Goal: Check status: Check status

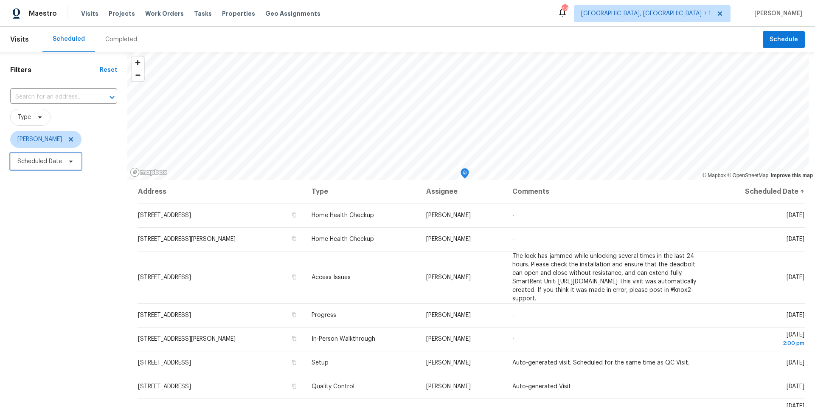
click at [64, 165] on span "Scheduled Date" at bounding box center [45, 161] width 71 height 17
click at [65, 168] on span "Scheduled Date" at bounding box center [45, 161] width 71 height 17
click at [65, 193] on input "text" at bounding box center [57, 189] width 84 height 17
select select "7"
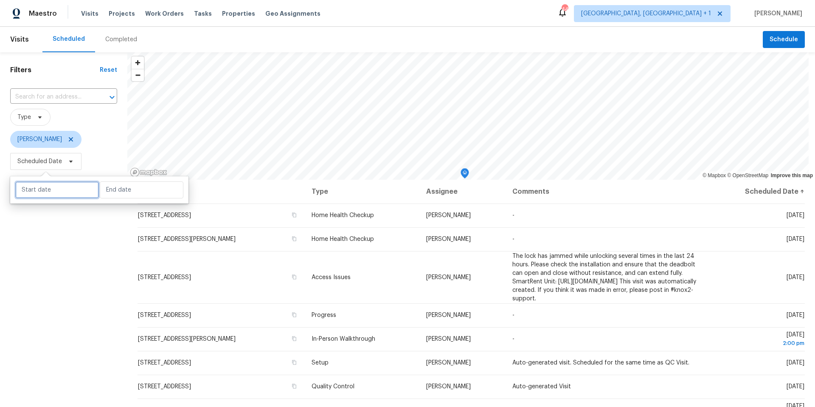
select select "2025"
select select "8"
select select "2025"
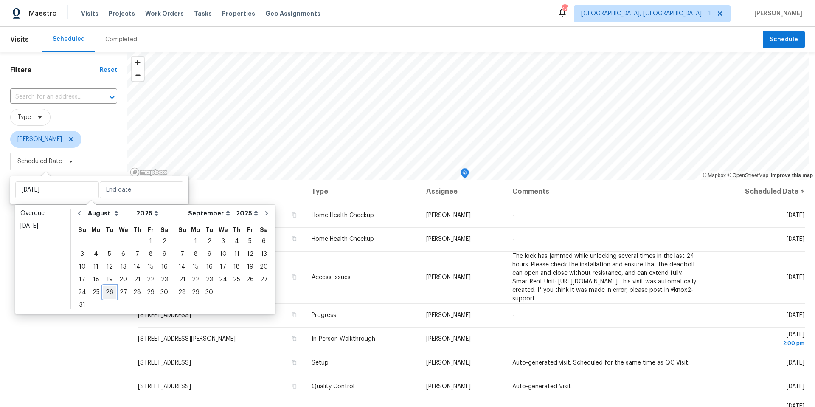
click at [109, 256] on div "26" at bounding box center [110, 292] width 14 height 12
type input "[DATE]"
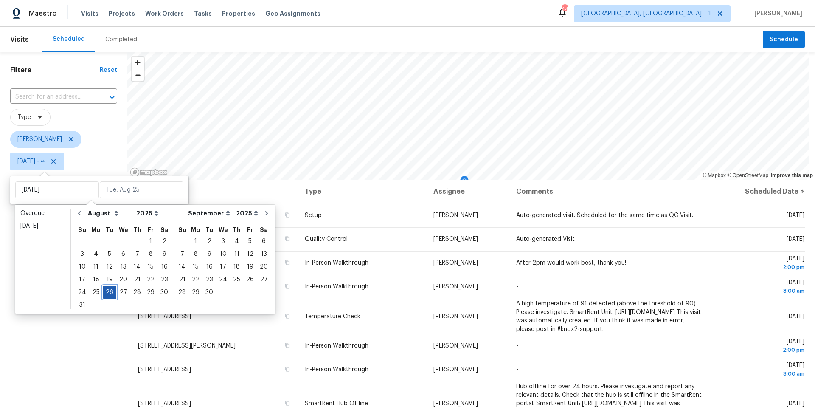
click at [109, 256] on div "26" at bounding box center [110, 292] width 14 height 12
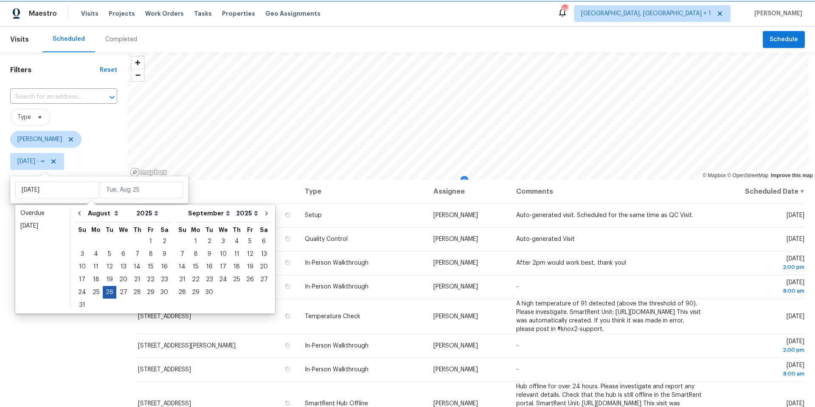
type input "[DATE]"
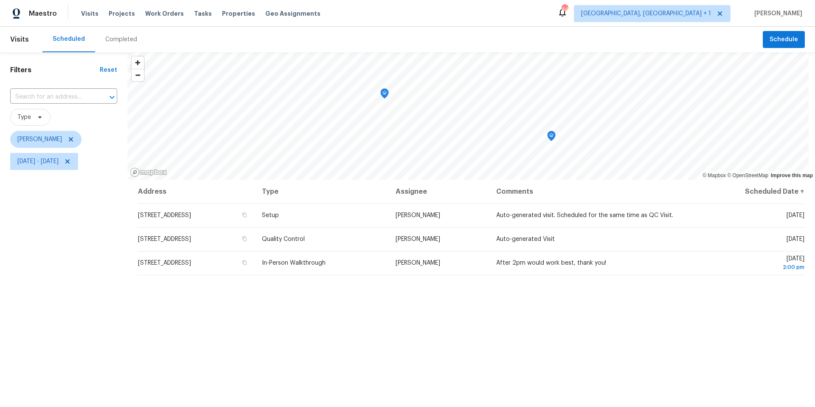
click at [54, 256] on div "Filters Reset ​ Type [PERSON_NAME] [DATE] - [DATE]" at bounding box center [63, 278] width 127 height 452
